Goal: Browse casually

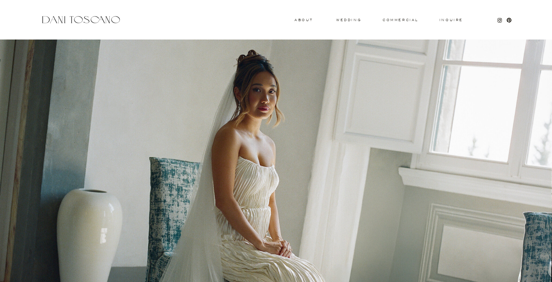
click at [343, 21] on h3 "wedding" at bounding box center [348, 19] width 25 height 3
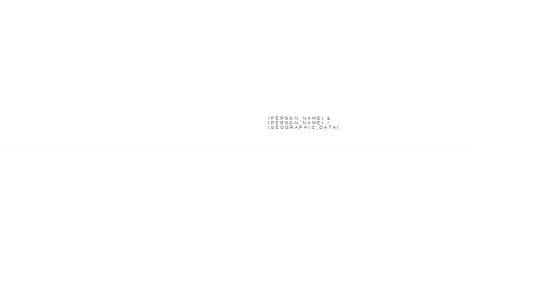
scroll to position [841, 0]
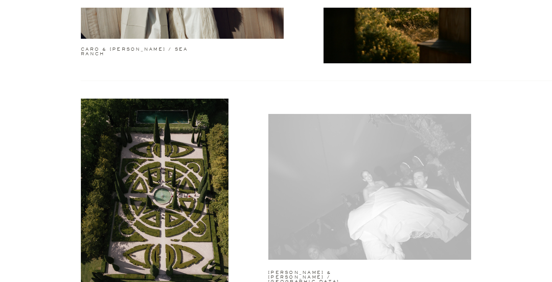
click at [332, 139] on div at bounding box center [369, 187] width 203 height 146
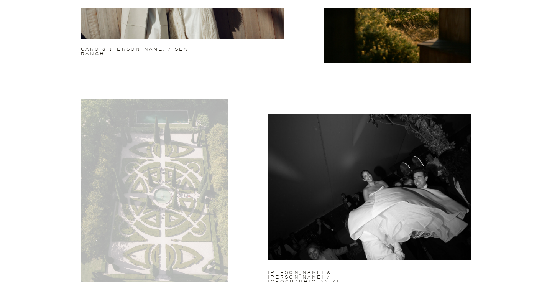
click at [209, 169] on div at bounding box center [155, 190] width 148 height 185
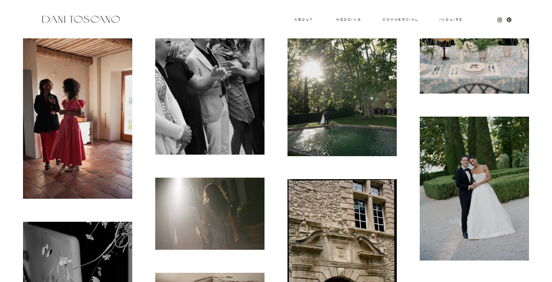
scroll to position [822, 0]
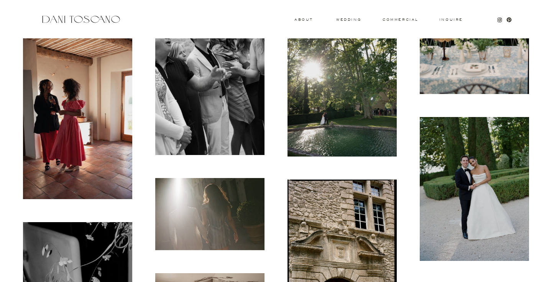
click at [328, 116] on img at bounding box center [341, 84] width 109 height 146
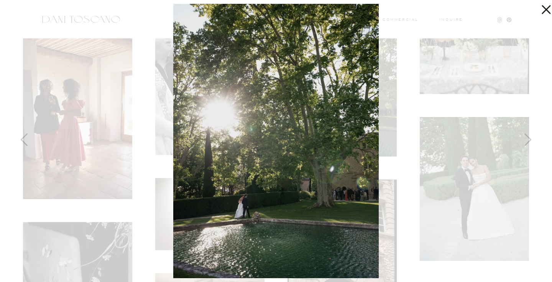
click at [546, 11] on icon at bounding box center [543, 7] width 15 height 15
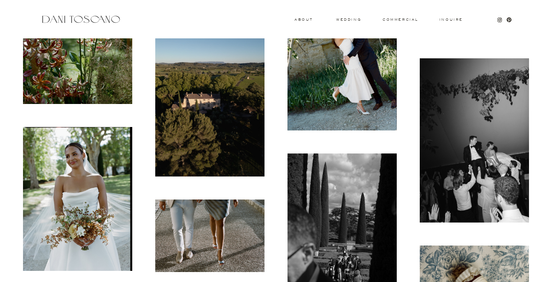
scroll to position [1755, 0]
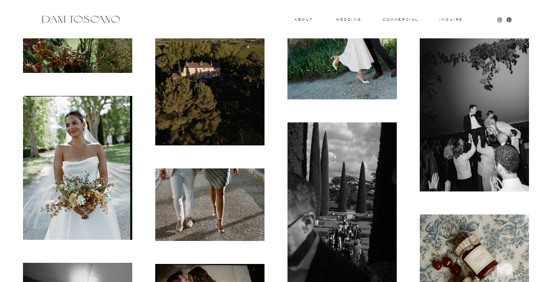
click at [78, 128] on img at bounding box center [77, 168] width 109 height 144
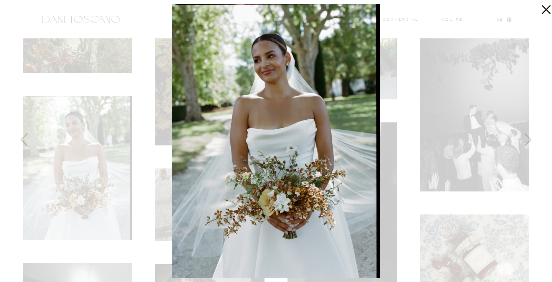
click at [399, 121] on div at bounding box center [276, 141] width 552 height 282
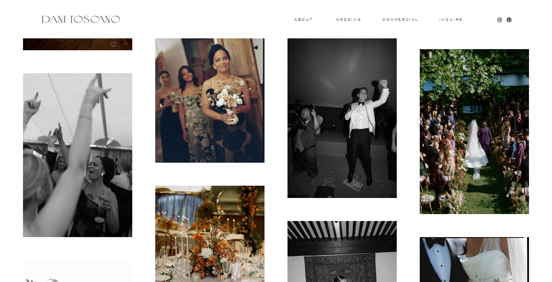
scroll to position [7480, 0]
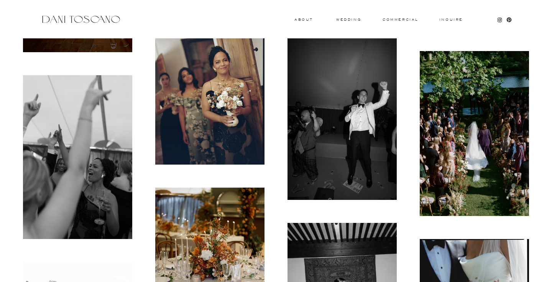
click at [444, 131] on img at bounding box center [474, 133] width 109 height 165
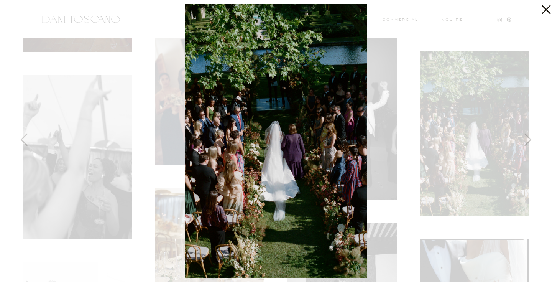
click at [374, 149] on div at bounding box center [276, 141] width 552 height 282
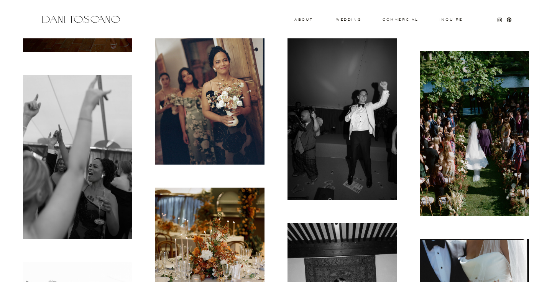
click at [448, 140] on img at bounding box center [474, 133] width 109 height 165
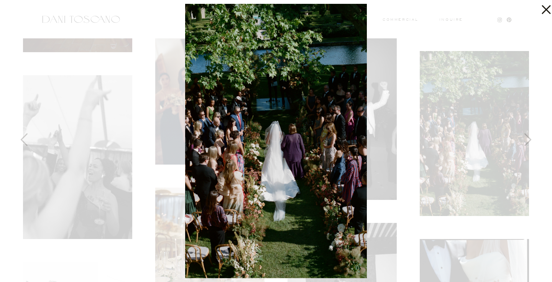
click at [385, 147] on div at bounding box center [276, 141] width 552 height 282
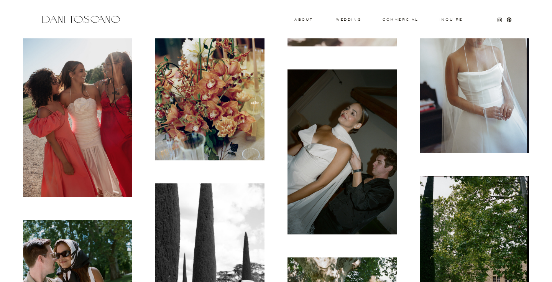
scroll to position [6237, 0]
